Goal: Transaction & Acquisition: Register for event/course

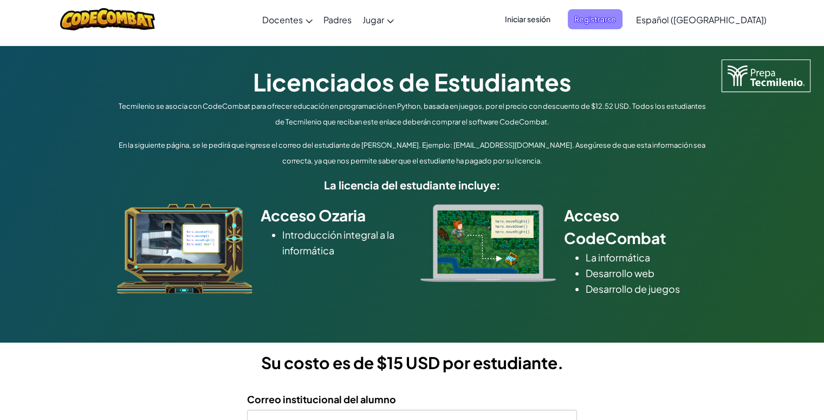
click at [607, 18] on font "Registrarse" at bounding box center [595, 19] width 42 height 10
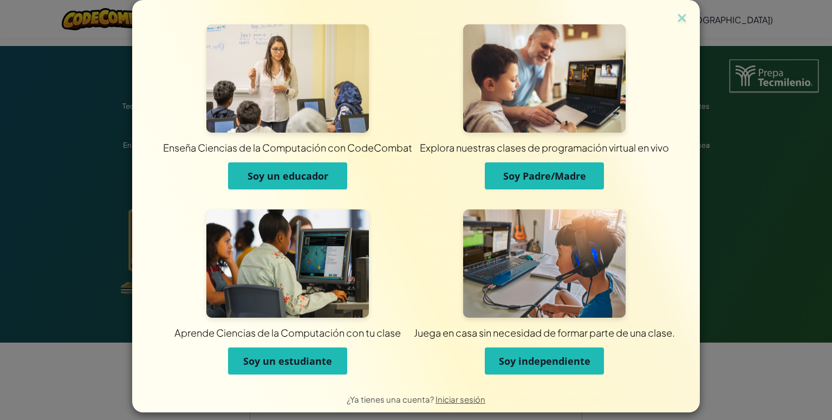
click at [296, 367] on font "Soy un estudiante" at bounding box center [287, 361] width 89 height 13
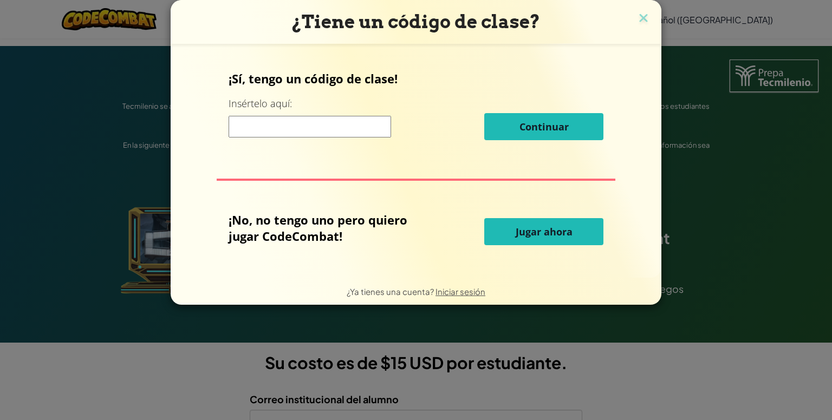
click at [339, 129] on input at bounding box center [310, 127] width 162 height 22
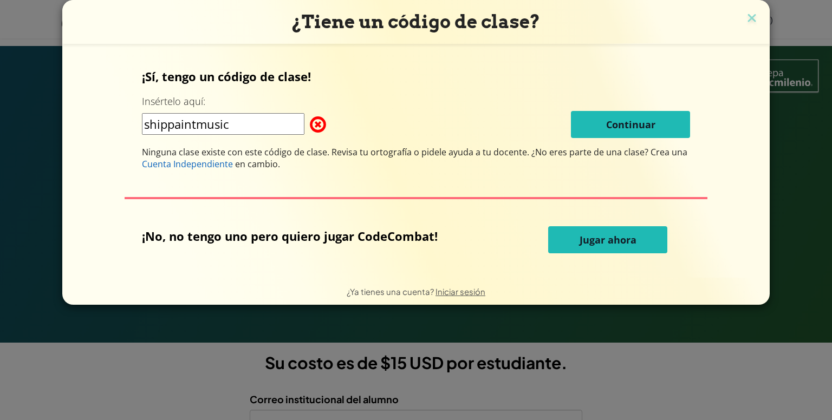
type input "shippaintmusic"
click at [749, 20] on img at bounding box center [752, 19] width 14 height 16
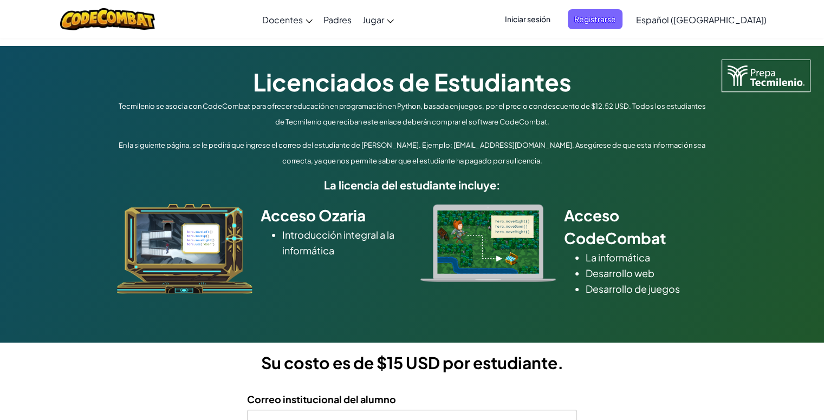
click at [550, 22] on font "Iniciar sesión" at bounding box center [527, 19] width 45 height 10
